Goal: Find specific page/section: Find specific page/section

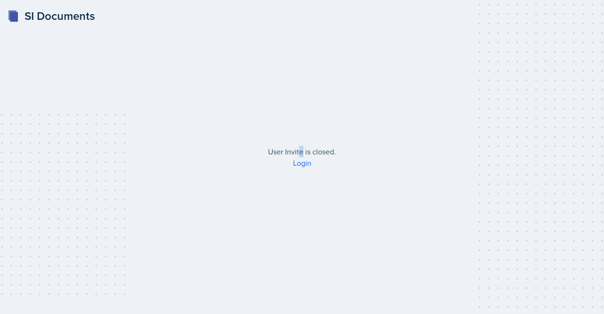
drag, startPoint x: 509, startPoint y: 8, endPoint x: 286, endPoint y: 37, distance: 224.1
click at [286, 37] on div "SI Documents User Invite is closed. Login" at bounding box center [302, 157] width 604 height 314
click at [303, 163] on link "Login" at bounding box center [302, 163] width 18 height 10
click at [299, 167] on link "Login" at bounding box center [302, 163] width 18 height 10
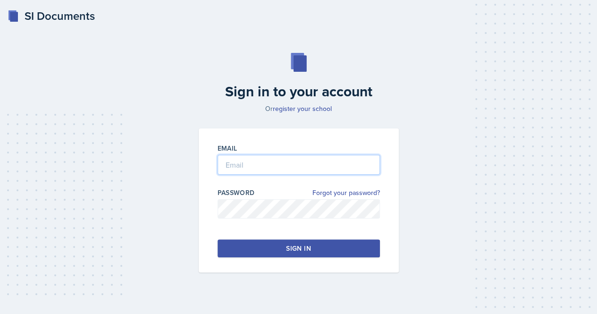
click at [259, 166] on input "email" at bounding box center [299, 165] width 162 height 20
type input "nxm1635@mavs.uta.edu"
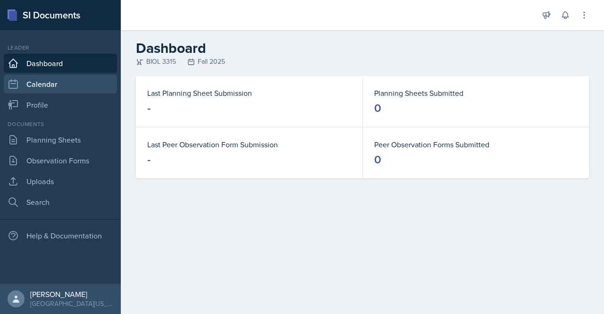
click at [42, 88] on link "Calendar" at bounding box center [60, 84] width 113 height 19
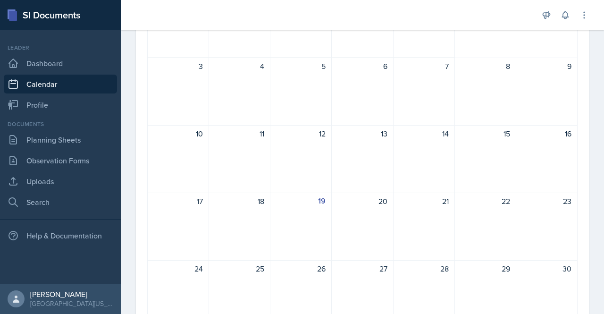
scroll to position [138, 0]
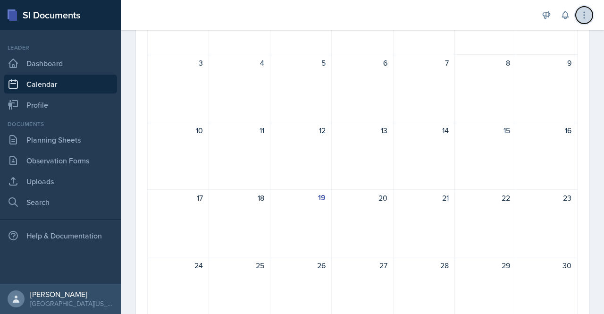
click at [578, 18] on button at bounding box center [584, 15] width 17 height 17
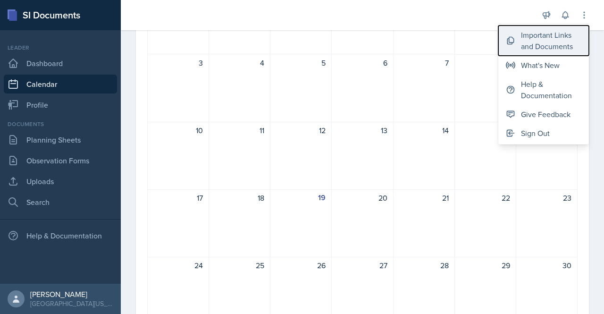
click at [542, 46] on div "Important Links and Documents" at bounding box center [551, 40] width 60 height 23
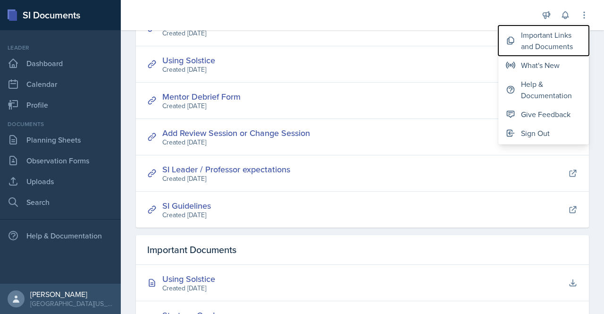
scroll to position [86, 0]
click at [265, 171] on link "SI Leader / Professor expectations" at bounding box center [226, 169] width 128 height 12
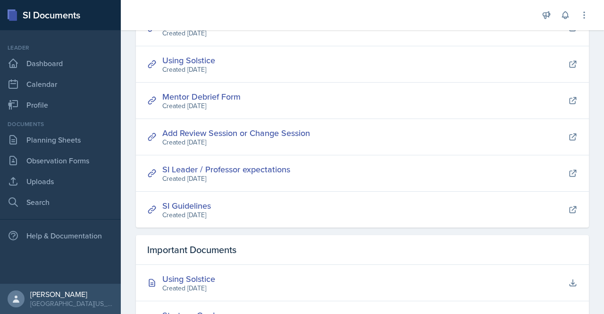
scroll to position [0, 0]
